Goal: Task Accomplishment & Management: Manage account settings

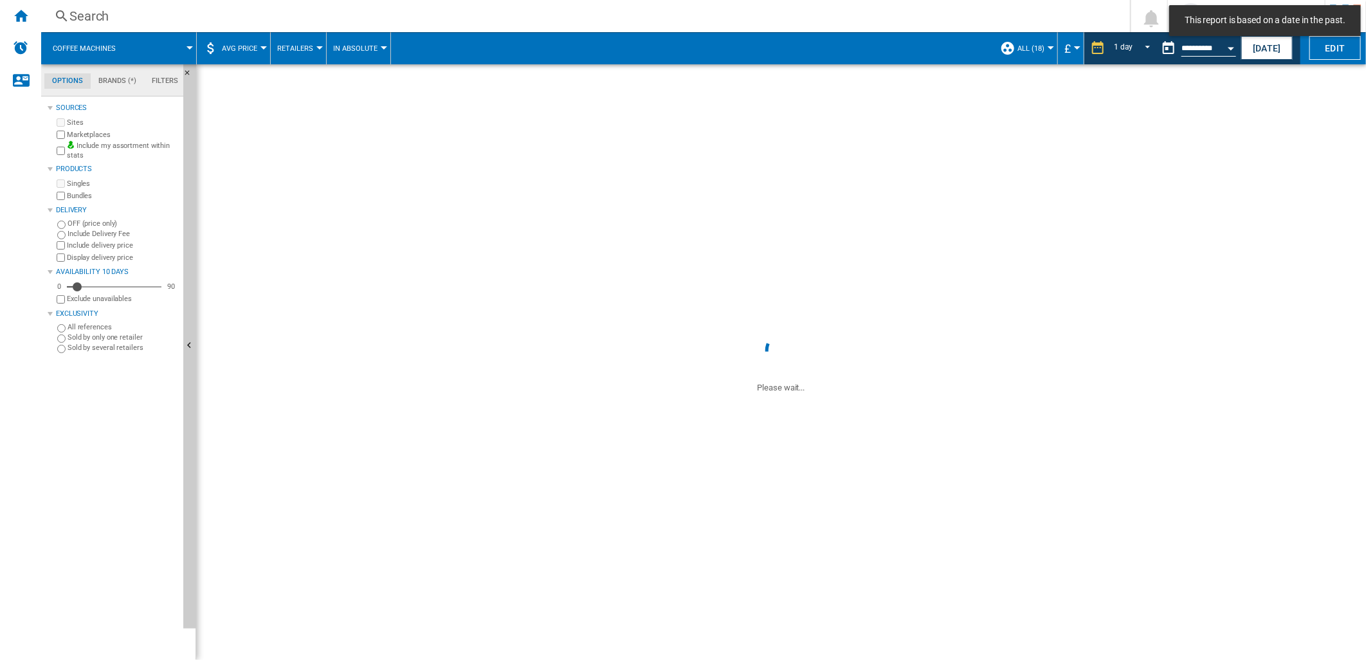
click at [1094, 47] on ng-md-icon at bounding box center [1097, 47] width 15 height 15
click at [1051, 59] on md-menu "ALL (18) Default profile (6) ALL (18) mda (3) [GEOGRAPHIC_DATA] (8) New Pricing…" at bounding box center [1026, 48] width 64 height 32
click at [1031, 54] on button "ALL (18)" at bounding box center [1033, 48] width 33 height 32
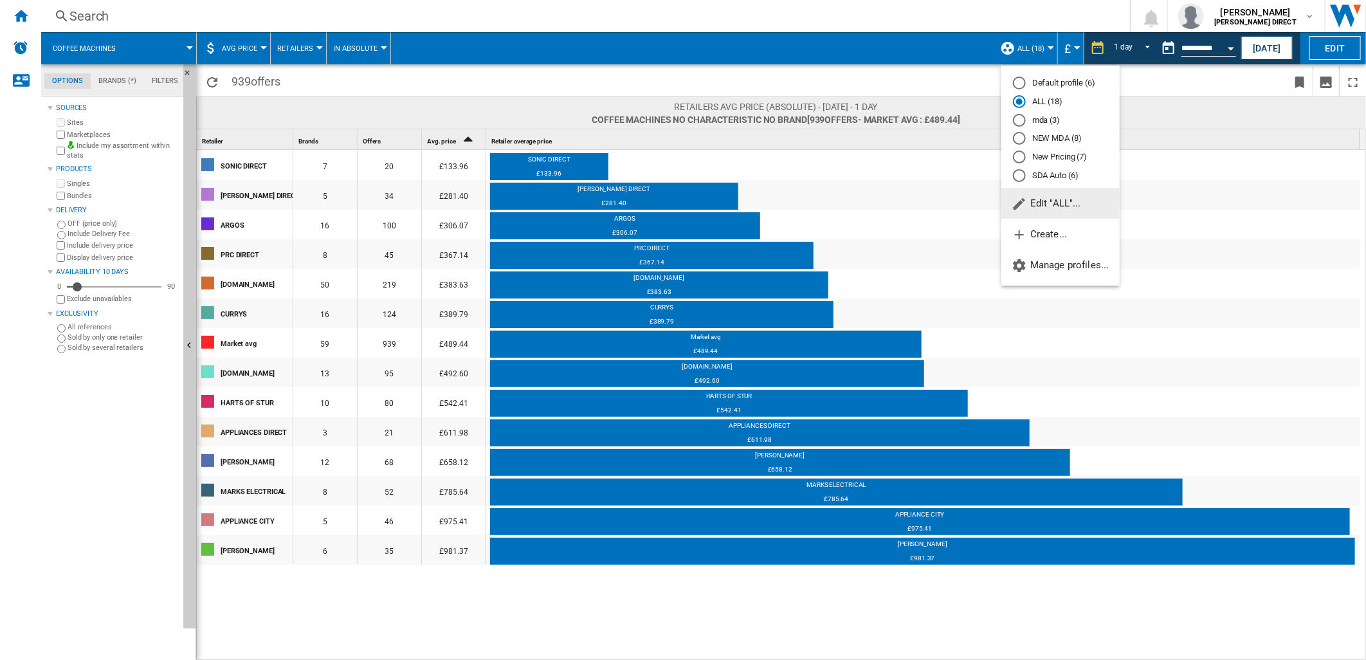
click at [1045, 208] on span "Edit "ALL"..." at bounding box center [1046, 203] width 69 height 12
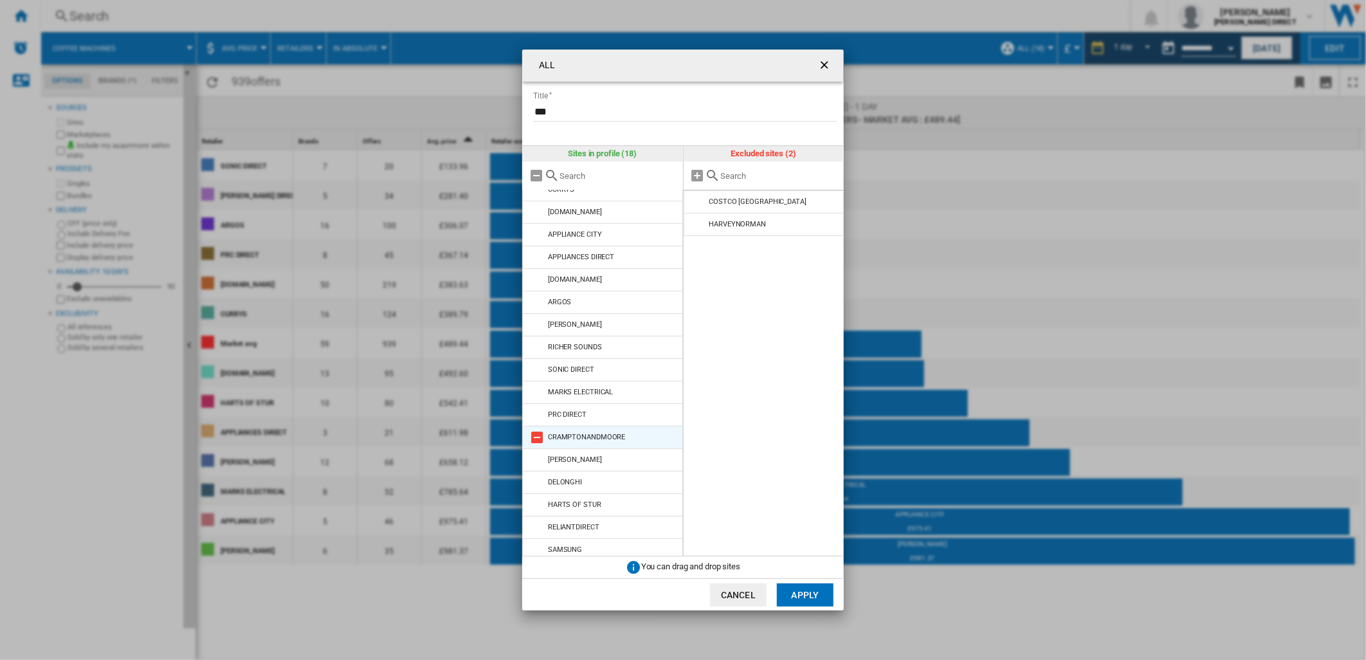
scroll to position [42, 0]
drag, startPoint x: 696, startPoint y: 68, endPoint x: 891, endPoint y: 55, distance: 195.3
click at [891, 55] on div "ALL Title *** Sites in profile (18) [PERSON_NAME] DIRECT CURRYS [DOMAIN_NAME] […" at bounding box center [683, 330] width 1366 height 660
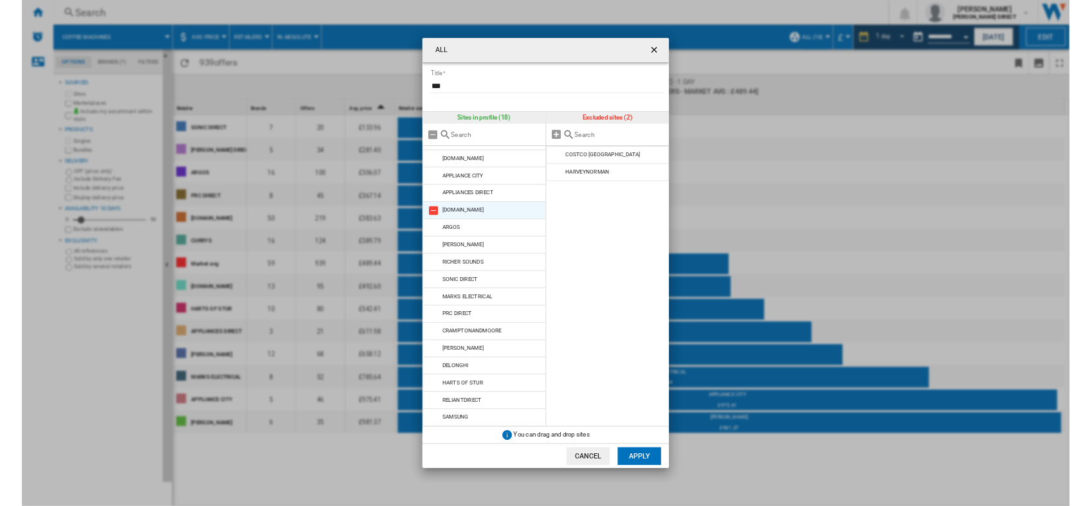
scroll to position [0, 0]
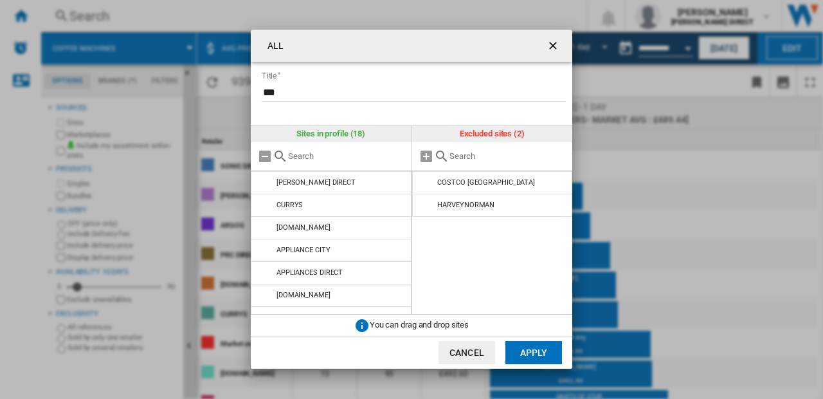
drag, startPoint x: 641, startPoint y: 62, endPoint x: 682, endPoint y: 68, distance: 41.7
click at [662, 19] on div "ALL Title *** Sites in profile (18) [PERSON_NAME] DIRECT CURRYS [DOMAIN_NAME] […" at bounding box center [411, 199] width 823 height 398
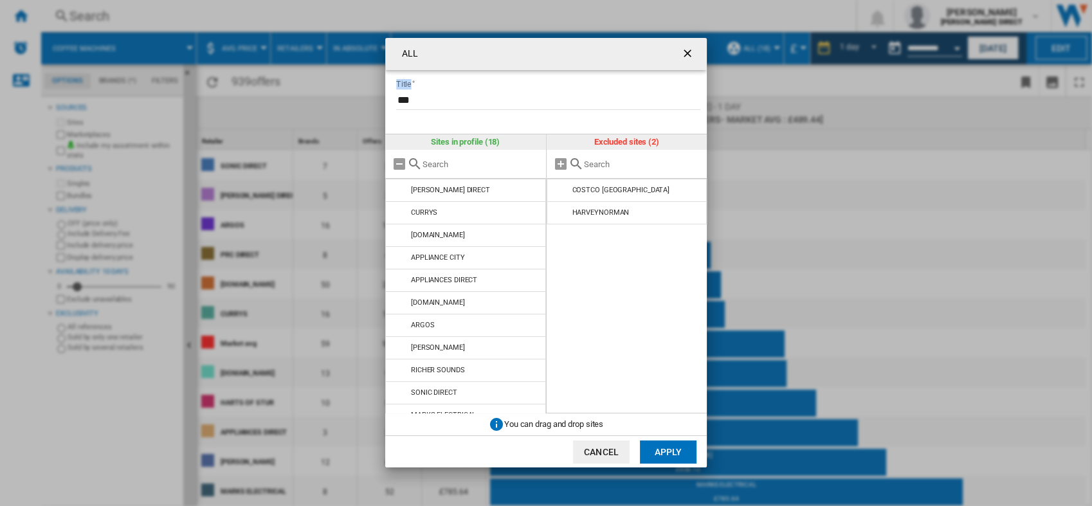
click at [606, 453] on button "Cancel" at bounding box center [601, 452] width 57 height 23
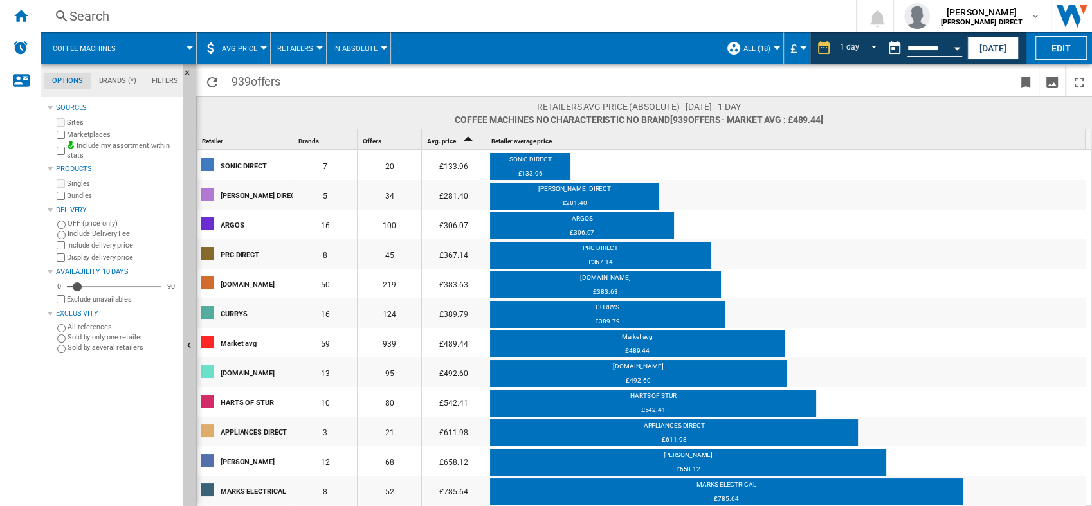
click at [743, 39] on button "ALL (18)" at bounding box center [759, 48] width 33 height 32
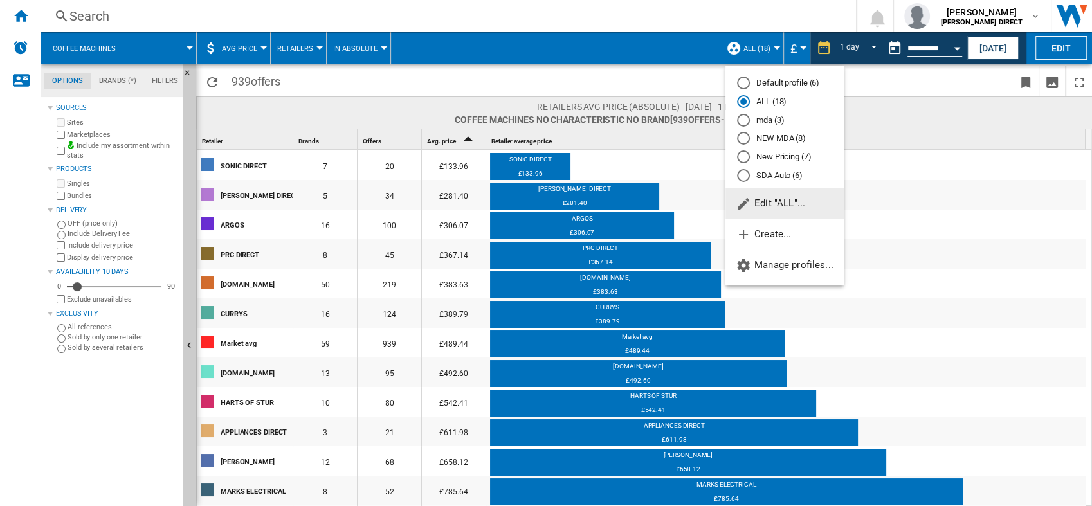
click at [783, 205] on span "Edit "ALL"..." at bounding box center [770, 203] width 69 height 12
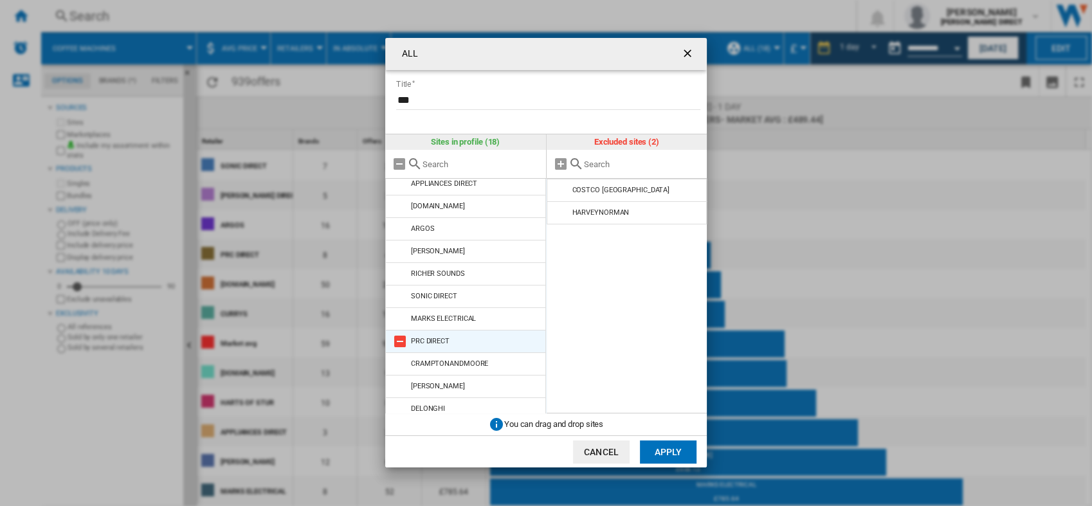
scroll to position [171, 0]
